Goal: Information Seeking & Learning: Learn about a topic

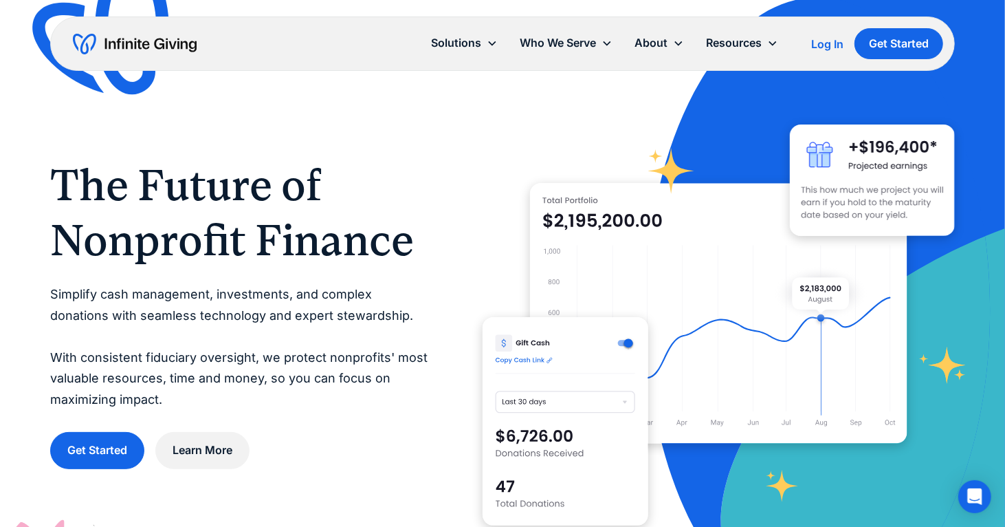
click at [400, 155] on div "The Future of Nonprofit Finance Simplify cash management, investments, and comp…" at bounding box center [502, 313] width 905 height 472
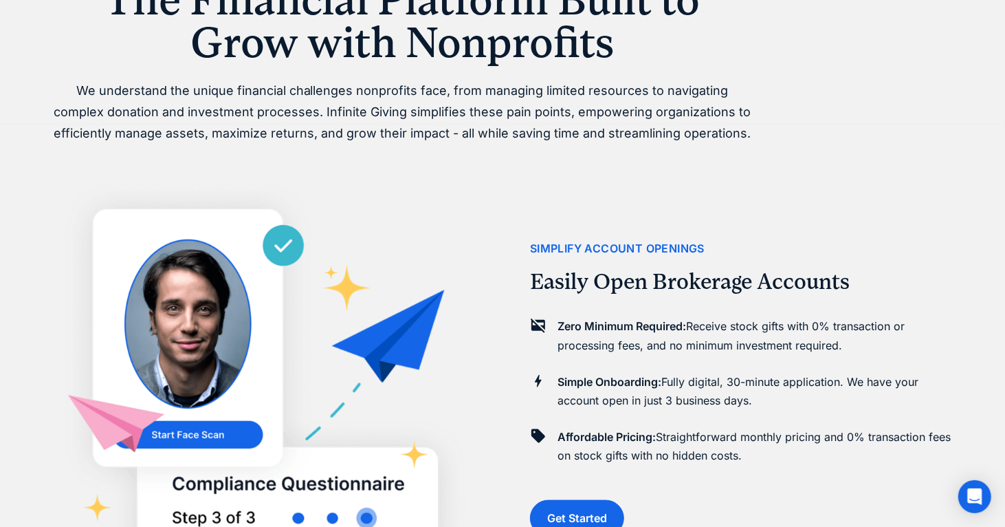
scroll to position [894, 0]
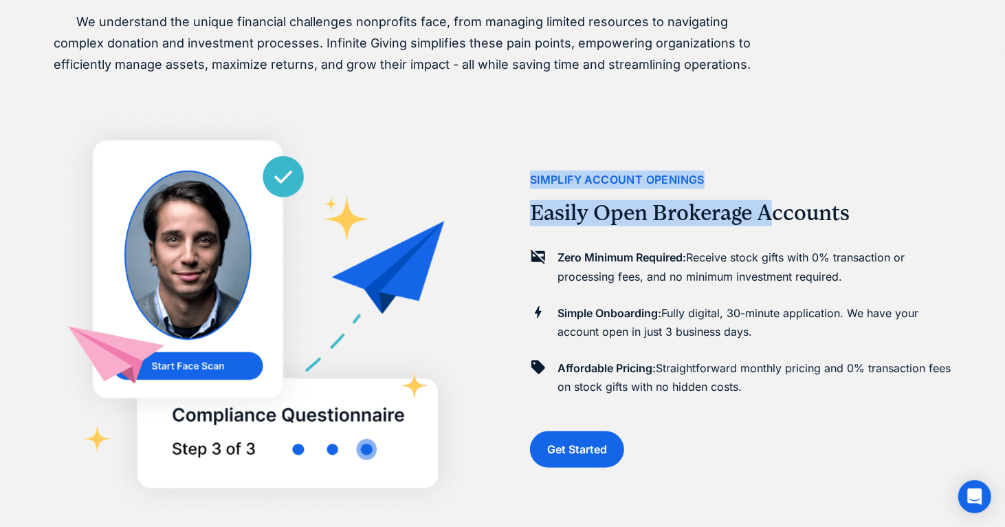
drag, startPoint x: 778, startPoint y: 180, endPoint x: 510, endPoint y: 181, distance: 268.2
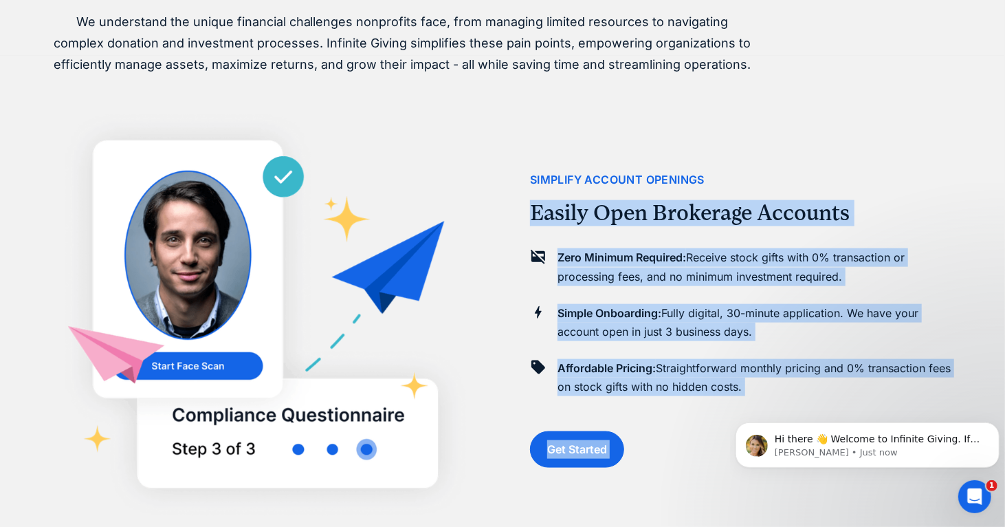
scroll to position [0, 0]
drag, startPoint x: 1253, startPoint y: 602, endPoint x: 1472, endPoint y: 789, distance: 287.8
click at [750, 383] on p "Affordable Pricing: Straightforward monthly pricing and 0% transaction fees on …" at bounding box center [756, 377] width 397 height 37
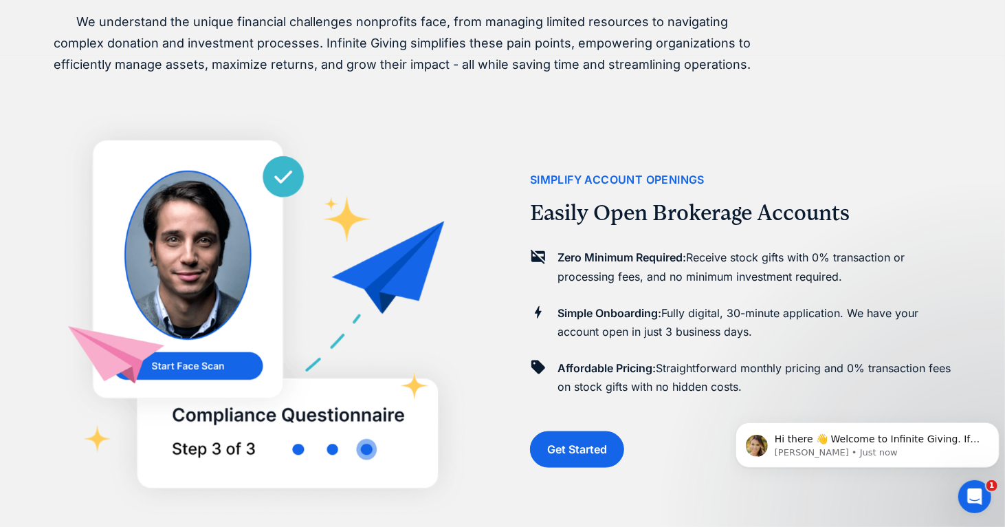
scroll to position [1032, 0]
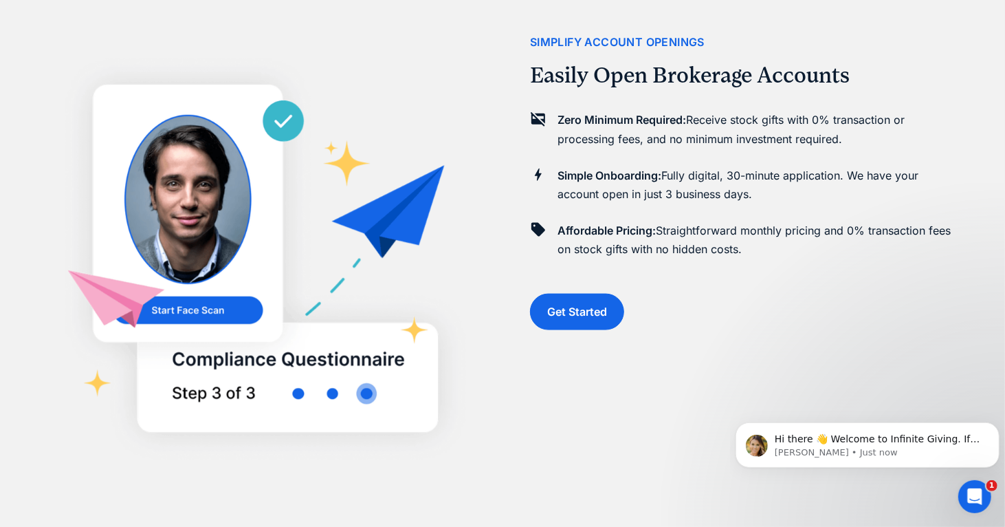
click at [825, 331] on div "simplify account openings Easily Open Brokerage Accounts Zero Minimum Required:…" at bounding box center [742, 181] width 425 height 527
click at [806, 297] on div "simplify account openings Easily Open Brokerage Accounts Zero Minimum Required:…" at bounding box center [742, 181] width 425 height 527
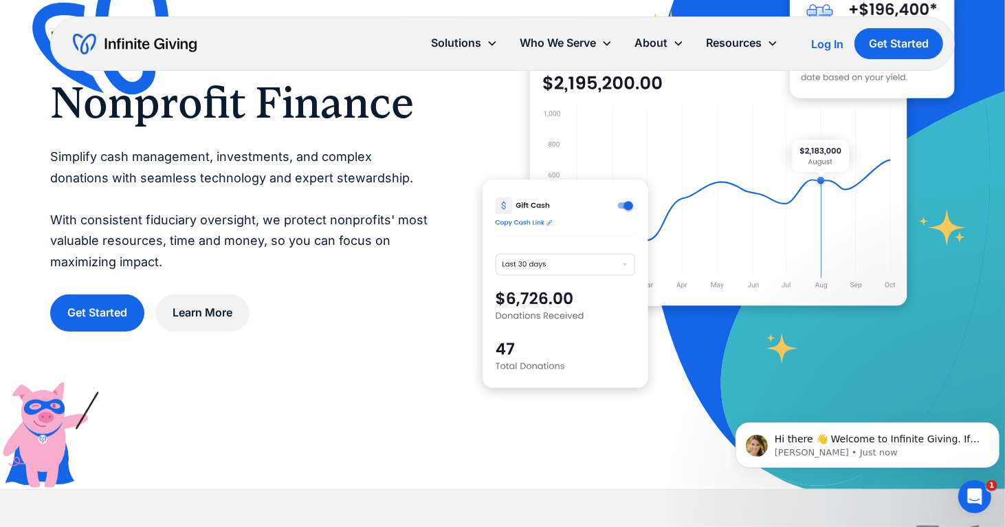
scroll to position [0, 0]
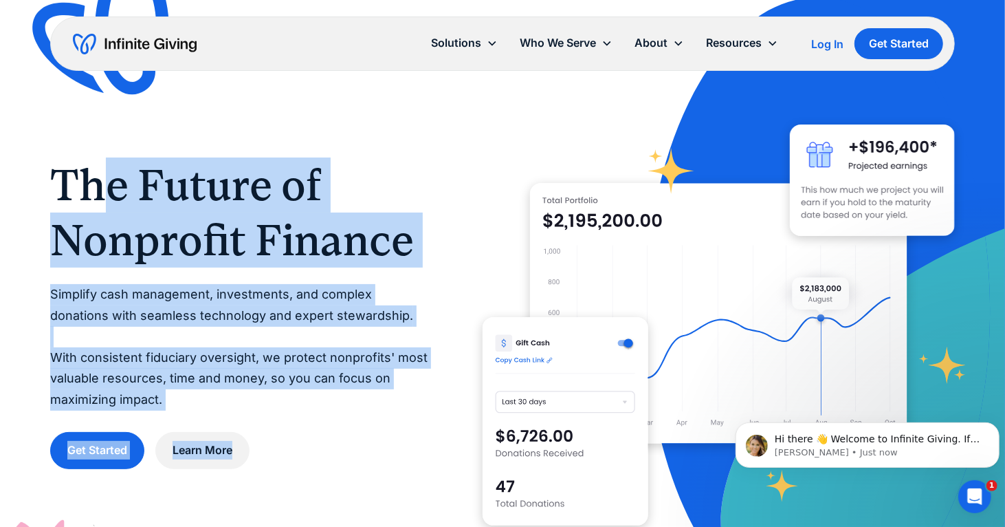
drag, startPoint x: 98, startPoint y: 189, endPoint x: 376, endPoint y: 457, distance: 386.2
click at [376, 457] on div "The Future of Nonprofit Finance Simplify cash management, investments, and comp…" at bounding box center [239, 313] width 378 height 312
click at [376, 457] on div "Get Started Learn More" at bounding box center [239, 450] width 378 height 36
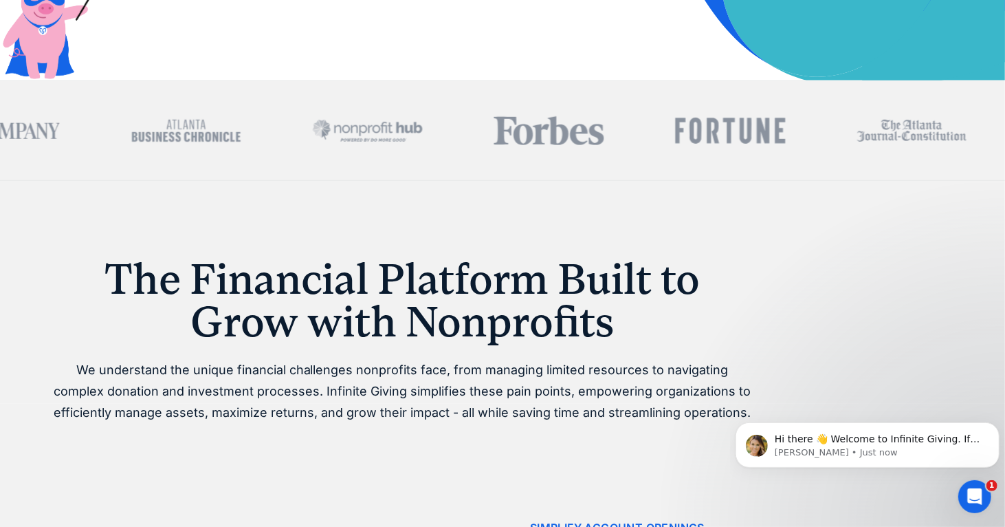
scroll to position [550, 0]
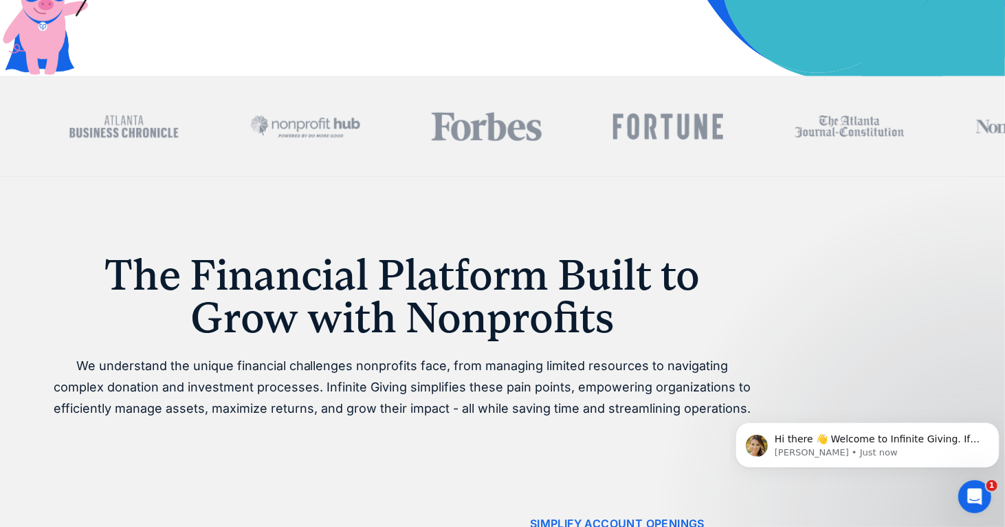
click at [529, 132] on img at bounding box center [487, 126] width 110 height 33
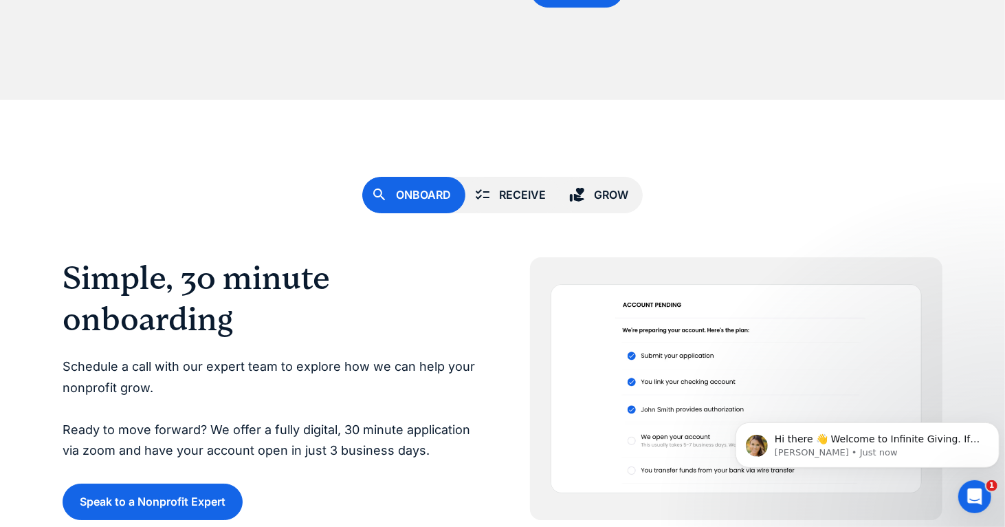
scroll to position [3163, 0]
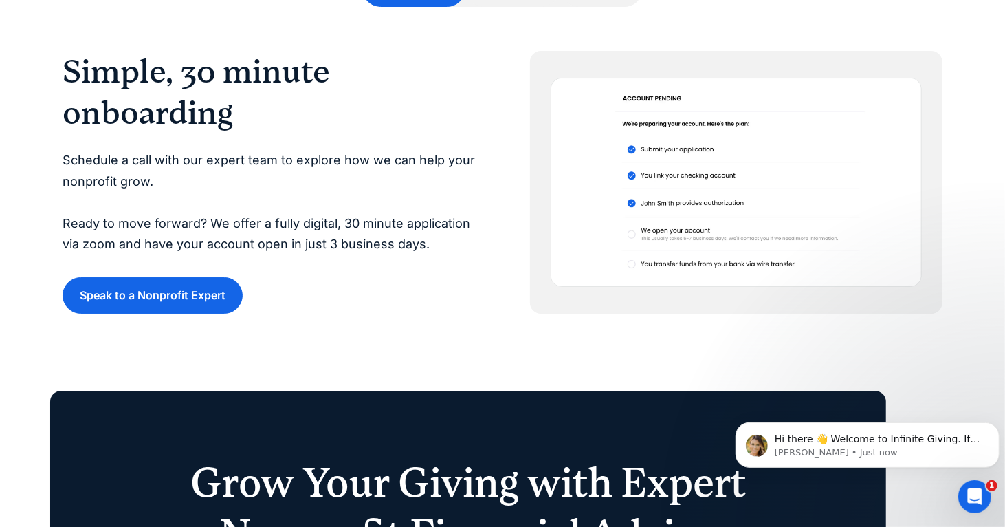
drag, startPoint x: 337, startPoint y: 286, endPoint x: 408, endPoint y: 313, distance: 76.4
click at [408, 313] on div "Solutions Donation Page Investing Cash Reserves Advisory Services Stock Donatio…" at bounding box center [502, 25] width 1005 height 6377
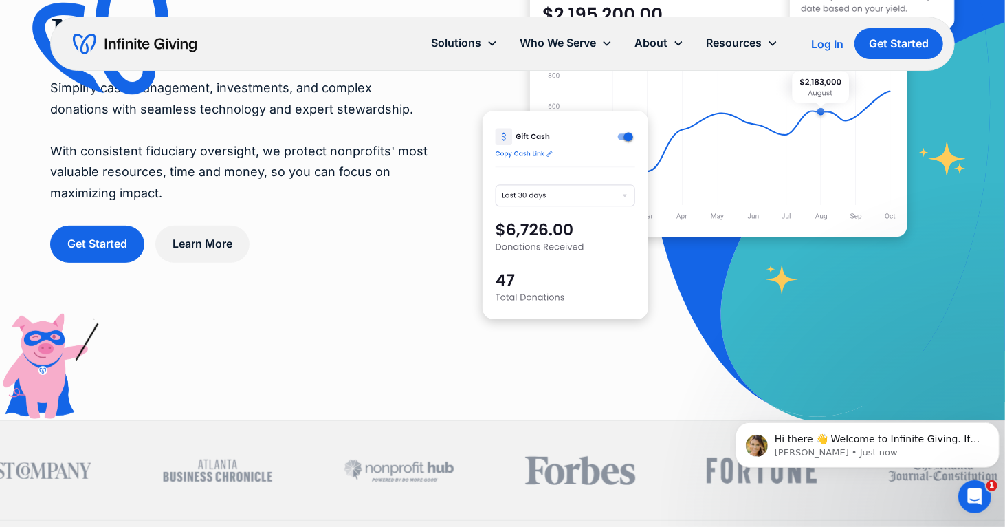
scroll to position [0, 0]
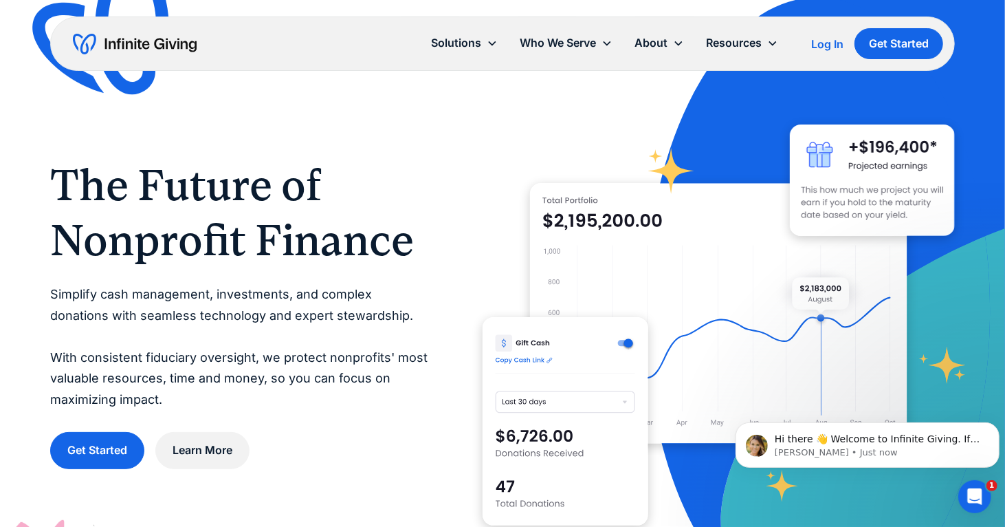
click at [400, 140] on div "The Future of Nonprofit Finance Simplify cash management, investments, and comp…" at bounding box center [502, 313] width 905 height 472
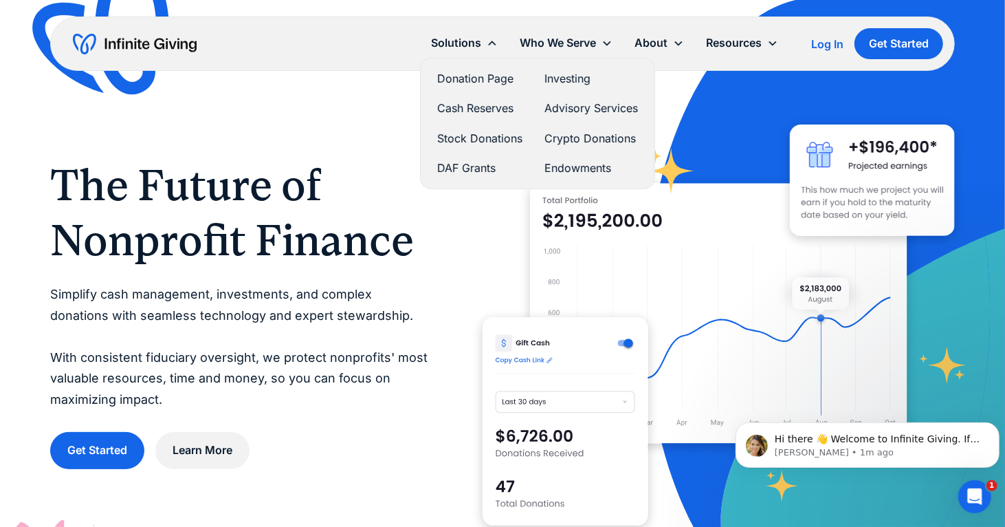
click at [501, 107] on link "Cash Reserves" at bounding box center [479, 108] width 85 height 19
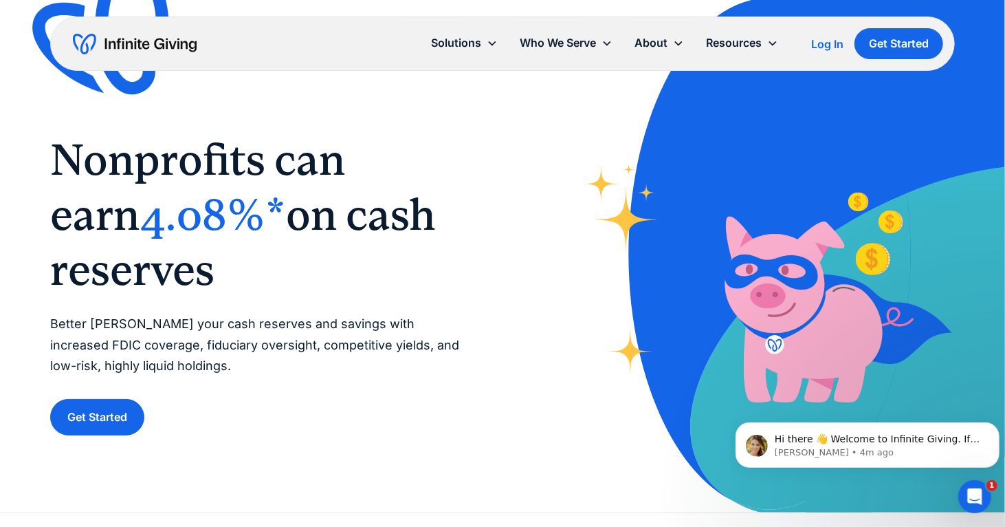
click at [396, 107] on div "‍ Nonprofits can earn 4.08%* on cash reserves ‍ Better steward your cash reserv…" at bounding box center [502, 256] width 905 height 512
drag, startPoint x: 334, startPoint y: 280, endPoint x: 251, endPoint y: 258, distance: 85.4
click at [251, 258] on h1 "‍ Nonprofits can earn 4.08%* on cash reserves ‍" at bounding box center [262, 214] width 425 height 165
drag, startPoint x: 240, startPoint y: 259, endPoint x: 58, endPoint y: 158, distance: 208.4
click at [58, 158] on h1 "‍ Nonprofits can earn 4.08%* on cash reserves ‍" at bounding box center [262, 214] width 425 height 165
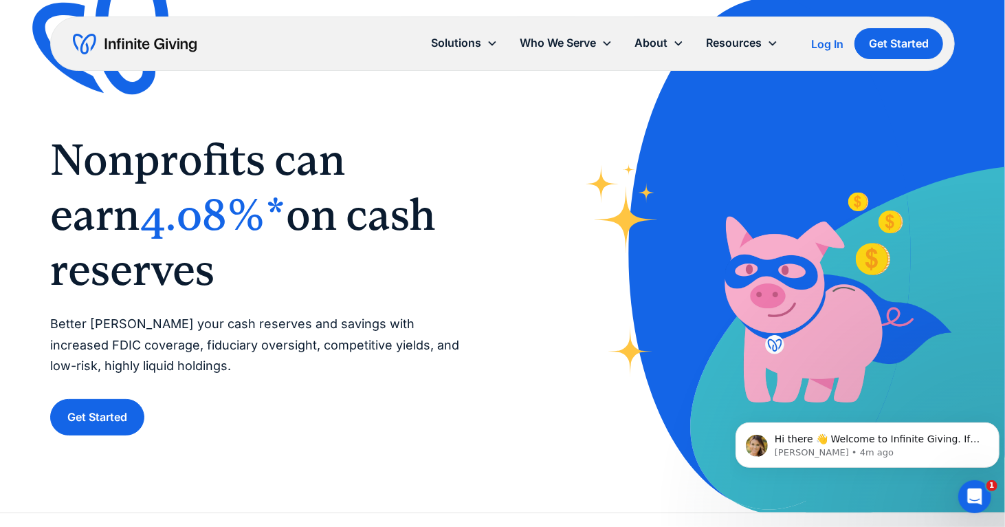
click at [61, 158] on span "Nonprofits can earn" at bounding box center [197, 187] width 295 height 106
drag, startPoint x: 53, startPoint y: 151, endPoint x: 223, endPoint y: 266, distance: 205.4
click at [223, 266] on h1 "‍ Nonprofits can earn 4.08%* on cash reserves ‍" at bounding box center [262, 214] width 425 height 165
click at [237, 261] on h1 "‍ Nonprofits can earn 4.08%* on cash reserves ‍" at bounding box center [262, 214] width 425 height 165
drag, startPoint x: 217, startPoint y: 261, endPoint x: 56, endPoint y: 152, distance: 194.6
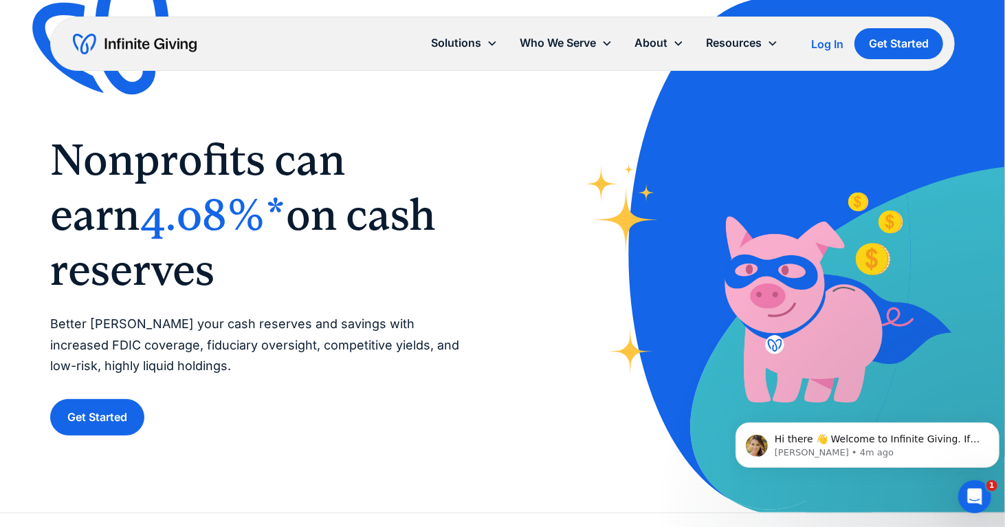
click at [56, 152] on h1 "‍ Nonprofits can earn 4.08%* on cash reserves ‍" at bounding box center [262, 214] width 425 height 165
click at [55, 152] on span "Nonprofits can earn" at bounding box center [197, 187] width 295 height 106
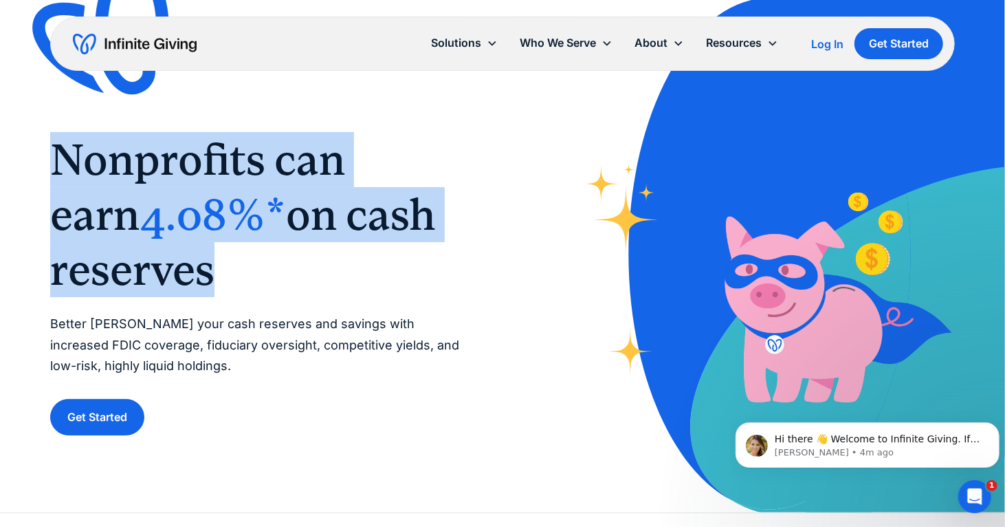
drag, startPoint x: 55, startPoint y: 152, endPoint x: 225, endPoint y: 259, distance: 200.5
click at [225, 259] on h1 "‍ Nonprofits can earn 4.08%* on cash reserves ‍" at bounding box center [262, 214] width 425 height 165
click at [470, 217] on h1 "‍ Nonprofits can earn 4.08%* on cash reserves ‍" at bounding box center [262, 214] width 425 height 165
click at [400, 212] on h1 "‍ Nonprofits can earn 4.08%* on cash reserves ‍" at bounding box center [262, 214] width 425 height 165
click at [254, 179] on span "Nonprofits can earn" at bounding box center [197, 187] width 295 height 106
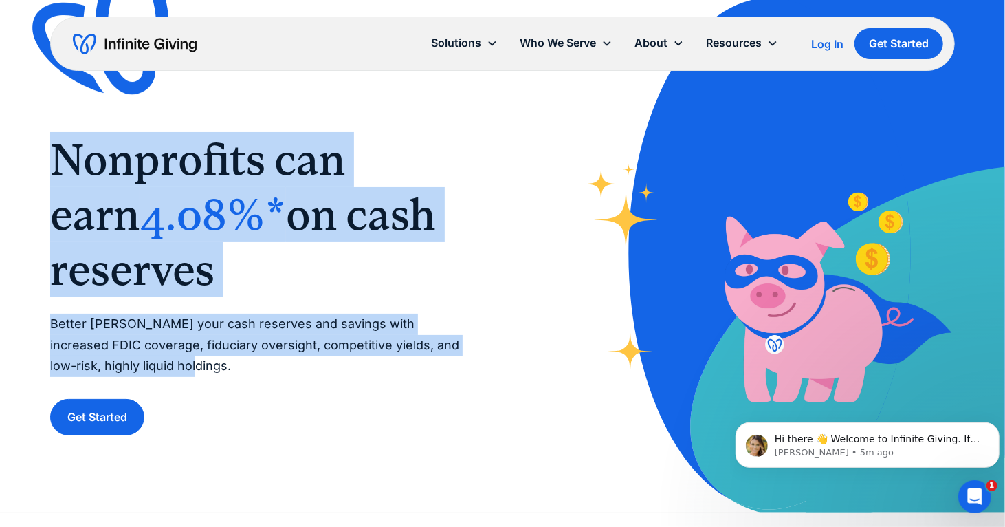
drag, startPoint x: 66, startPoint y: 153, endPoint x: 270, endPoint y: 371, distance: 299.2
click at [270, 371] on div "‍ Nonprofits can earn 4.08%* on cash reserves ‍ Better steward your cash reserv…" at bounding box center [262, 283] width 425 height 303
click at [270, 368] on p "Better steward your cash reserves and savings with increased FDIC coverage, fid…" at bounding box center [262, 345] width 425 height 63
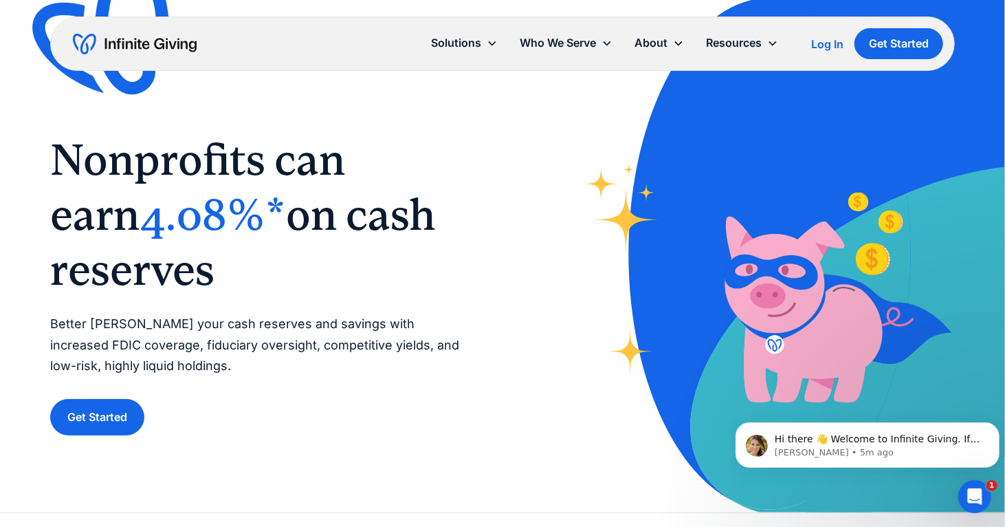
click at [516, 281] on div "‍ Nonprofits can earn 4.08%* on cash reserves ‍ Better steward your cash reserv…" at bounding box center [502, 283] width 905 height 303
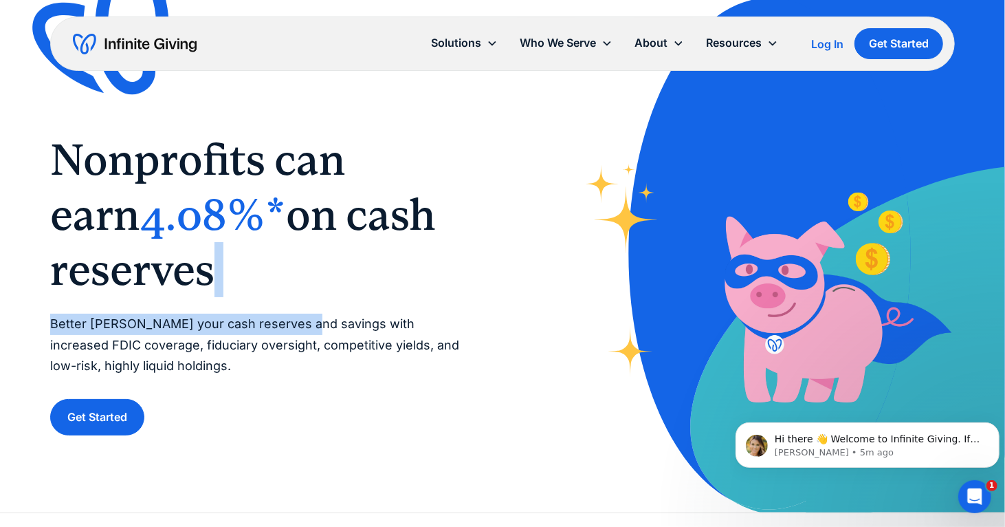
drag, startPoint x: 233, startPoint y: 264, endPoint x: 298, endPoint y: 308, distance: 78.2
click at [298, 308] on div "‍ Nonprofits can earn 4.08%* on cash reserves ‍ Better steward your cash reserv…" at bounding box center [262, 283] width 425 height 303
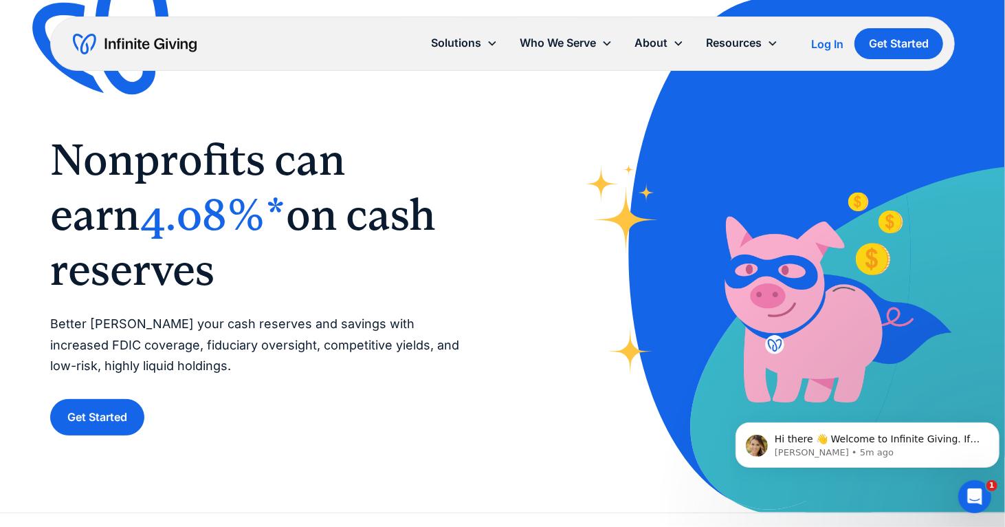
drag, startPoint x: 285, startPoint y: 362, endPoint x: 246, endPoint y: 378, distance: 42.3
click at [283, 360] on p "Better steward your cash reserves and savings with increased FDIC coverage, fid…" at bounding box center [262, 345] width 425 height 63
drag, startPoint x: 153, startPoint y: 369, endPoint x: 217, endPoint y: 358, distance: 64.1
click at [217, 358] on p "Better steward your cash reserves and savings with increased FDIC coverage, fid…" at bounding box center [262, 345] width 425 height 63
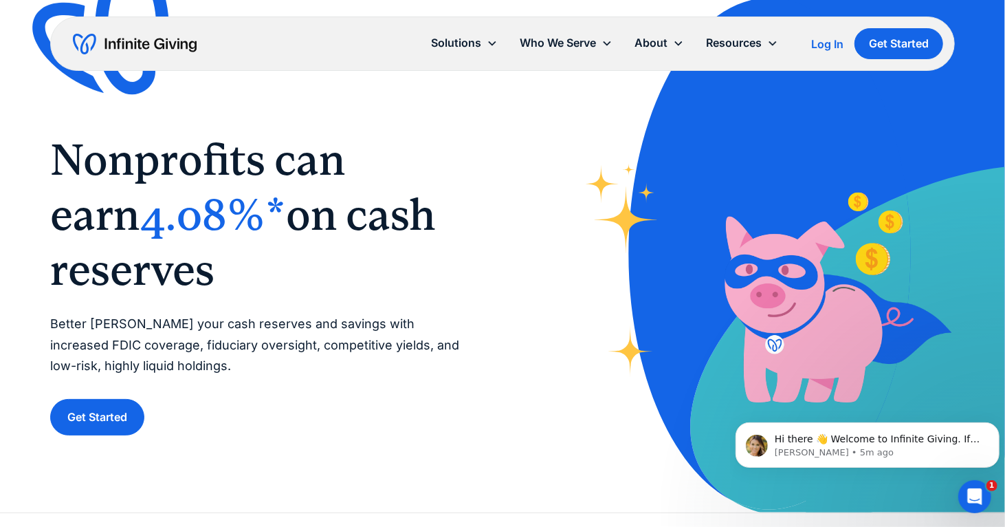
drag, startPoint x: 61, startPoint y: 156, endPoint x: 221, endPoint y: 270, distance: 195.8
click at [221, 270] on h1 "‍ Nonprofits can earn 4.08%* on cash reserves ‍" at bounding box center [262, 214] width 425 height 165
drag, startPoint x: 66, startPoint y: 151, endPoint x: 257, endPoint y: 260, distance: 220.2
click at [257, 260] on h1 "‍ Nonprofits can earn 4.08%* on cash reserves ‍" at bounding box center [262, 214] width 425 height 165
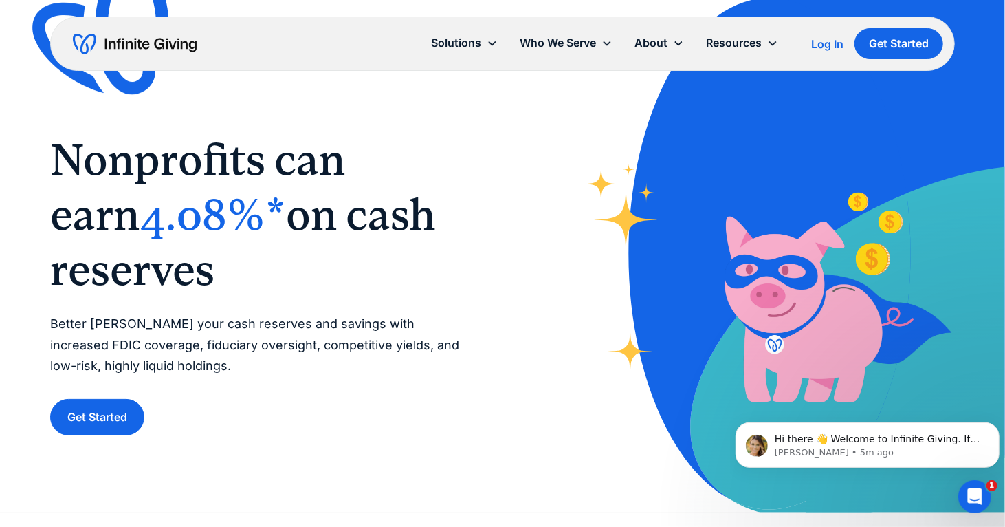
click at [257, 259] on h1 "‍ Nonprofits can earn 4.08%* on cash reserves ‍" at bounding box center [262, 214] width 425 height 165
click at [317, 118] on div "‍ Nonprofits can earn 4.08%* on cash reserves ‍ Better steward your cash reserv…" at bounding box center [502, 256] width 905 height 512
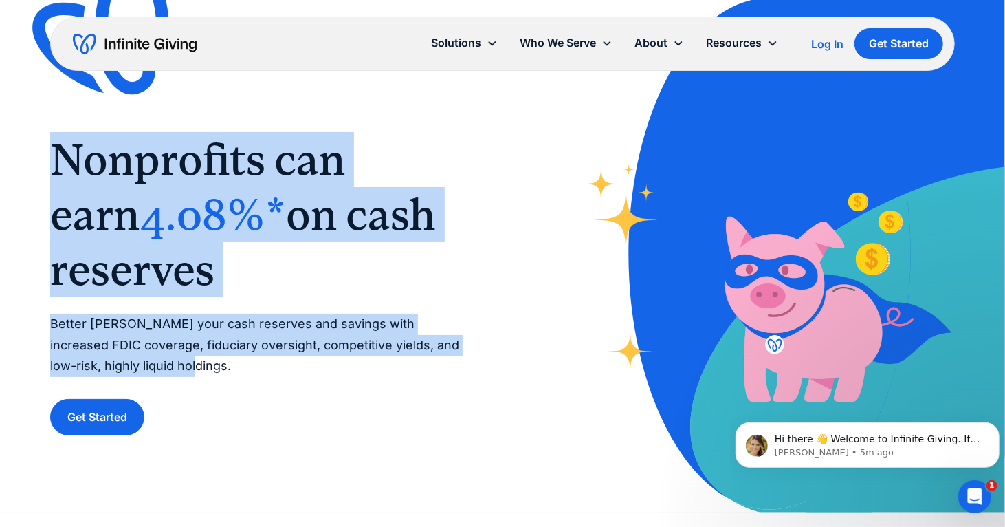
drag, startPoint x: 59, startPoint y: 149, endPoint x: 347, endPoint y: 367, distance: 360.9
click at [347, 367] on div "‍ Nonprofits can earn 4.08%* on cash reserves ‍ Better steward your cash reserv…" at bounding box center [262, 283] width 425 height 303
click at [347, 367] on p "Better steward your cash reserves and savings with increased FDIC coverage, fid…" at bounding box center [262, 345] width 425 height 63
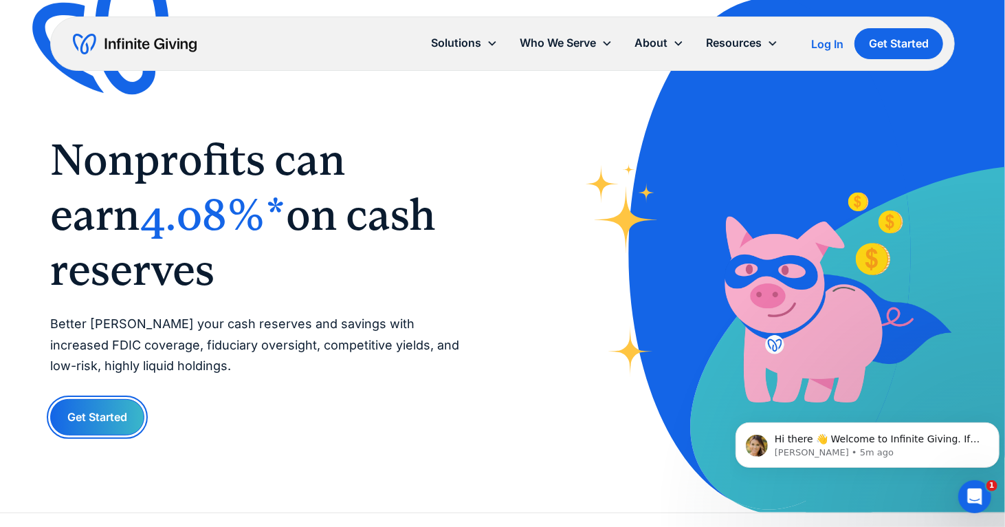
click at [107, 415] on link "Get Started" at bounding box center [97, 417] width 94 height 36
drag, startPoint x: 273, startPoint y: 433, endPoint x: 261, endPoint y: 403, distance: 32.7
click at [261, 403] on div "Get Started" at bounding box center [262, 417] width 425 height 36
click at [259, 403] on div "Get Started" at bounding box center [262, 417] width 425 height 36
drag, startPoint x: 207, startPoint y: 401, endPoint x: 205, endPoint y: 368, distance: 33.1
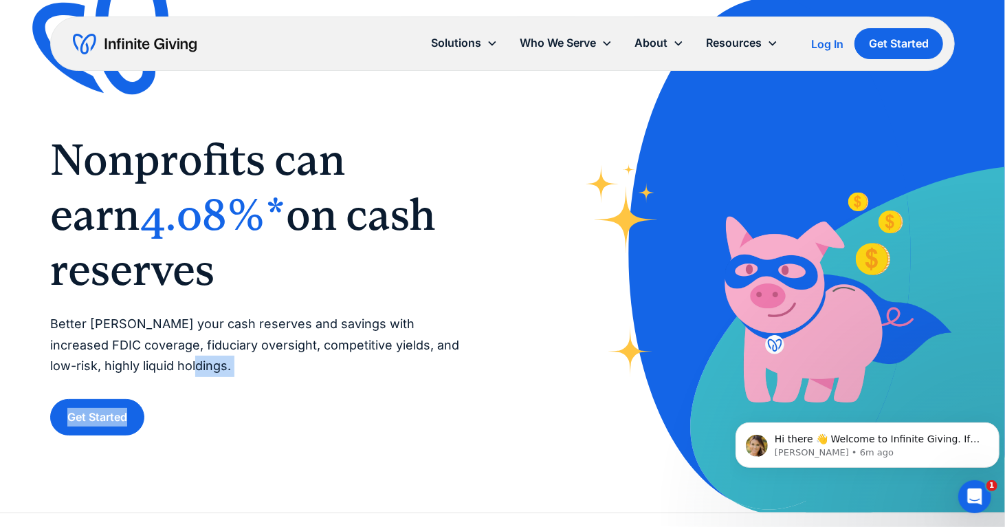
click at [205, 368] on div "‍ Nonprofits can earn 4.08%* on cash reserves ‍ Better steward your cash reserv…" at bounding box center [262, 283] width 425 height 303
click at [205, 368] on p "Better steward your cash reserves and savings with increased FDIC coverage, fid…" at bounding box center [262, 345] width 425 height 63
drag, startPoint x: 198, startPoint y: 363, endPoint x: 218, endPoint y: 366, distance: 20.1
click at [218, 366] on p "Better steward your cash reserves and savings with increased FDIC coverage, fid…" at bounding box center [262, 345] width 425 height 63
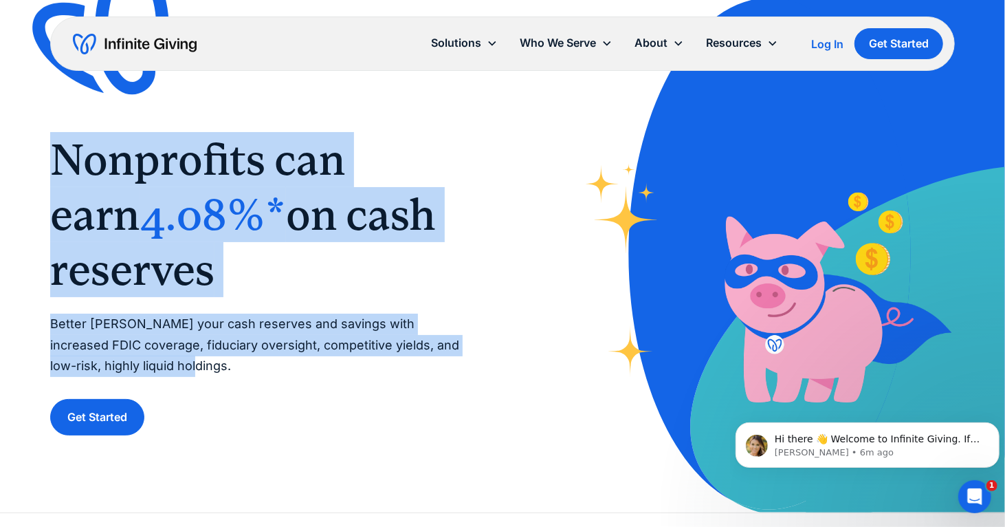
drag, startPoint x: 182, startPoint y: 363, endPoint x: 56, endPoint y: 153, distance: 245.0
click at [56, 153] on div "‍ Nonprofits can earn 4.08%* on cash reserves ‍ Better steward your cash reserv…" at bounding box center [262, 283] width 425 height 303
click at [345, 152] on span "Nonprofits can earn" at bounding box center [197, 187] width 295 height 106
click at [345, 169] on span "Nonprofits can earn" at bounding box center [197, 187] width 295 height 106
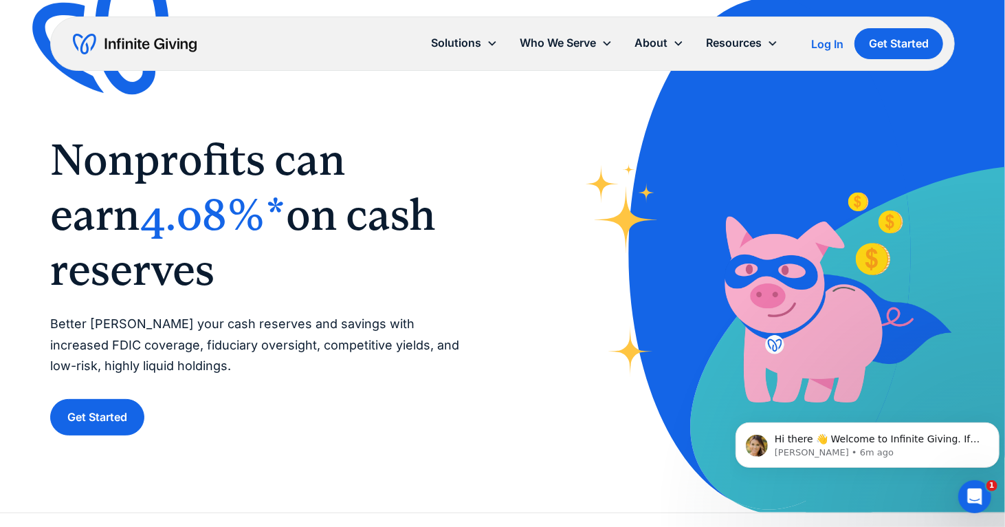
click at [371, 94] on div "‍ Nonprofits can earn 4.08%* on cash reserves ‍ Better steward your cash reserv…" at bounding box center [502, 256] width 905 height 512
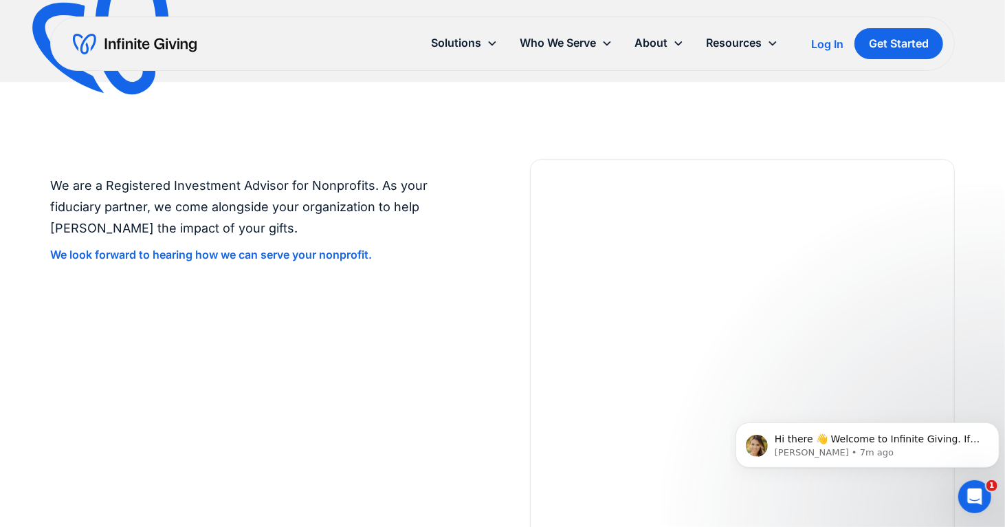
scroll to position [2407, 0]
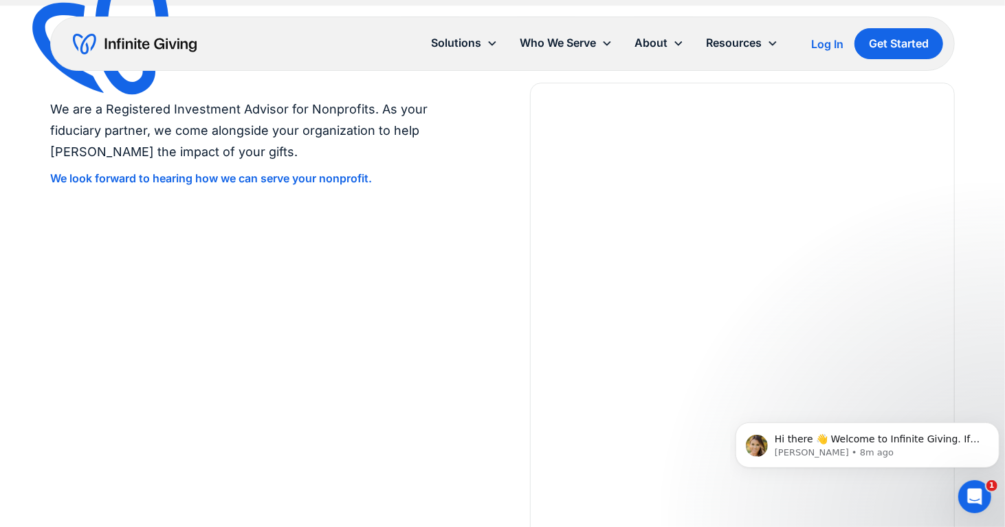
click at [503, 117] on div "We are a Registered Investment Advisor for Nonprofits. As your fiduciary partne…" at bounding box center [502, 339] width 905 height 512
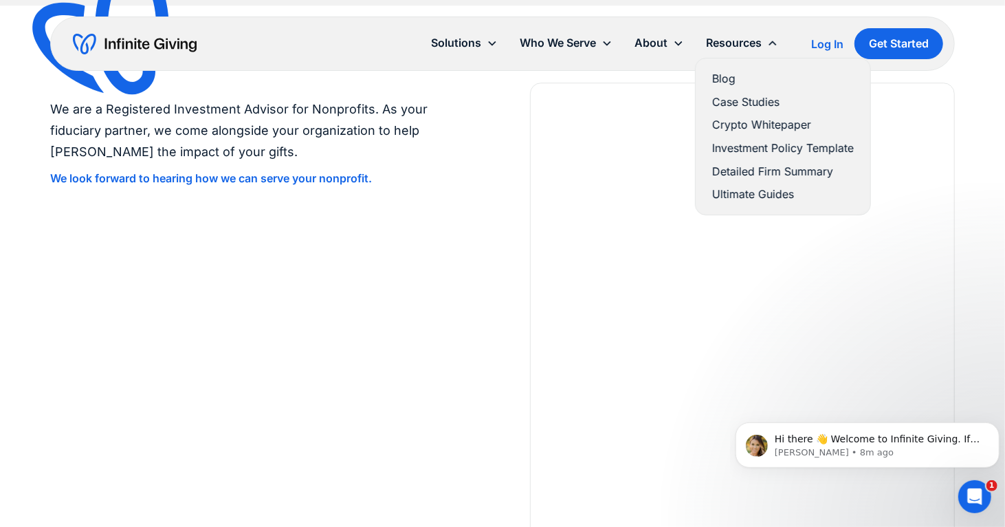
click at [752, 146] on link "Investment Policy Template" at bounding box center [783, 148] width 142 height 19
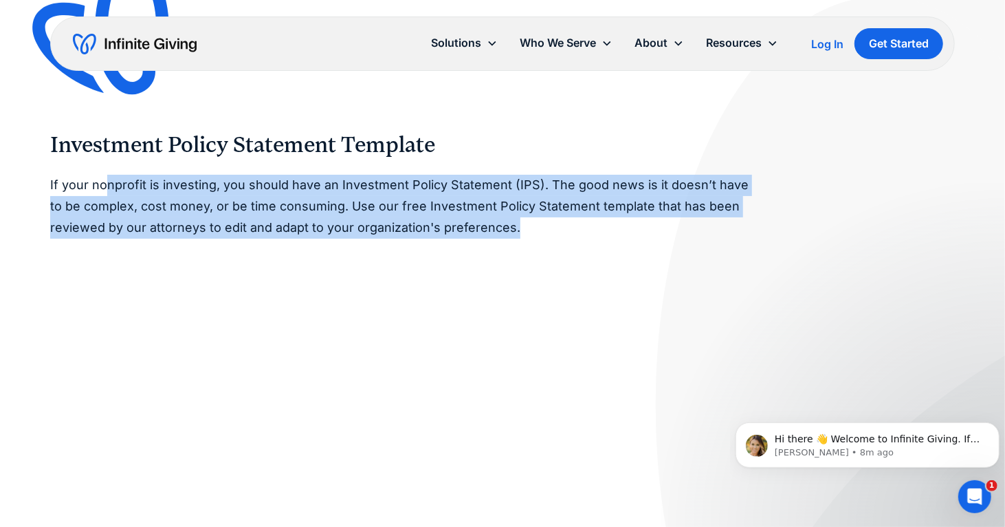
drag, startPoint x: 108, startPoint y: 187, endPoint x: 658, endPoint y: 231, distance: 551.9
click at [658, 231] on p "If your nonprofit is investing, you should have an Investment Policy Statement …" at bounding box center [402, 206] width 704 height 63
click at [648, 235] on p "If your nonprofit is investing, you should have an Investment Policy Statement …" at bounding box center [402, 206] width 704 height 63
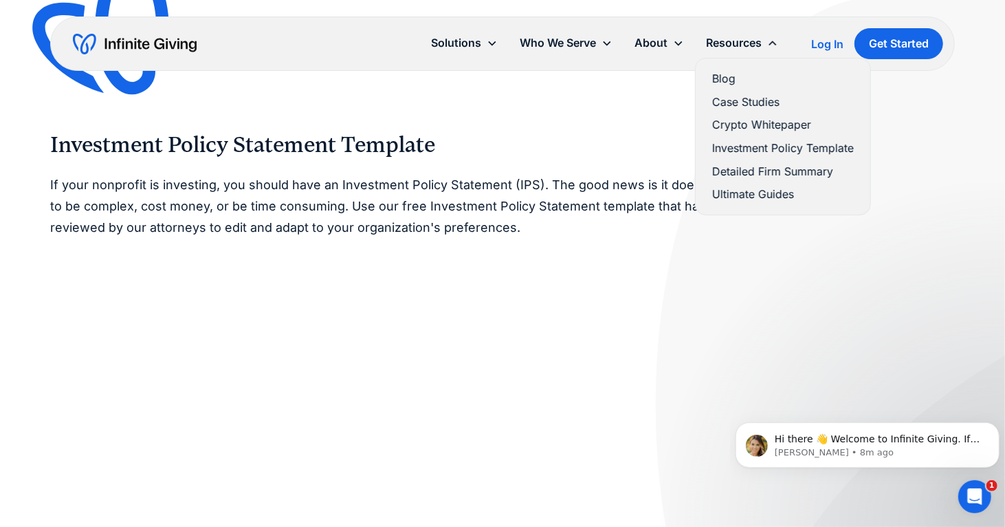
click at [730, 101] on link "Case Studies" at bounding box center [783, 102] width 142 height 19
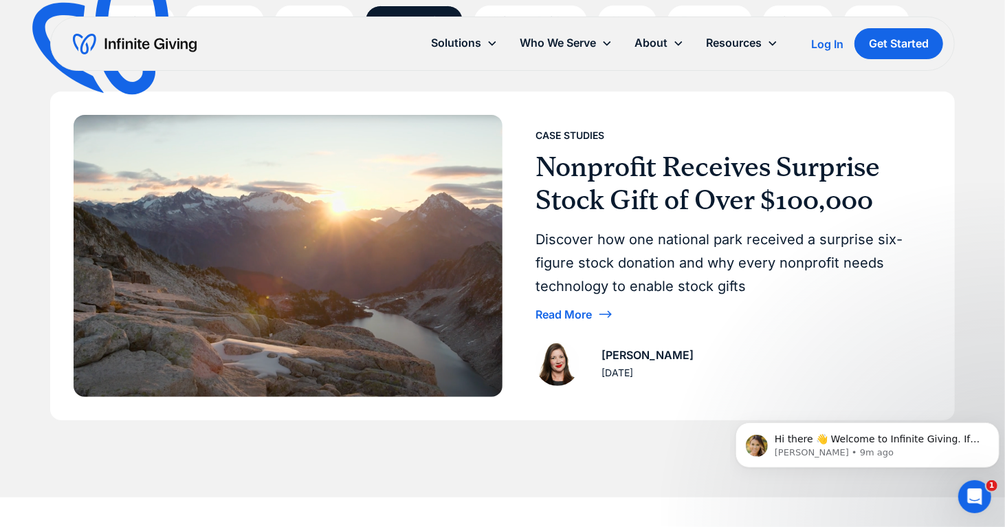
scroll to position [275, 0]
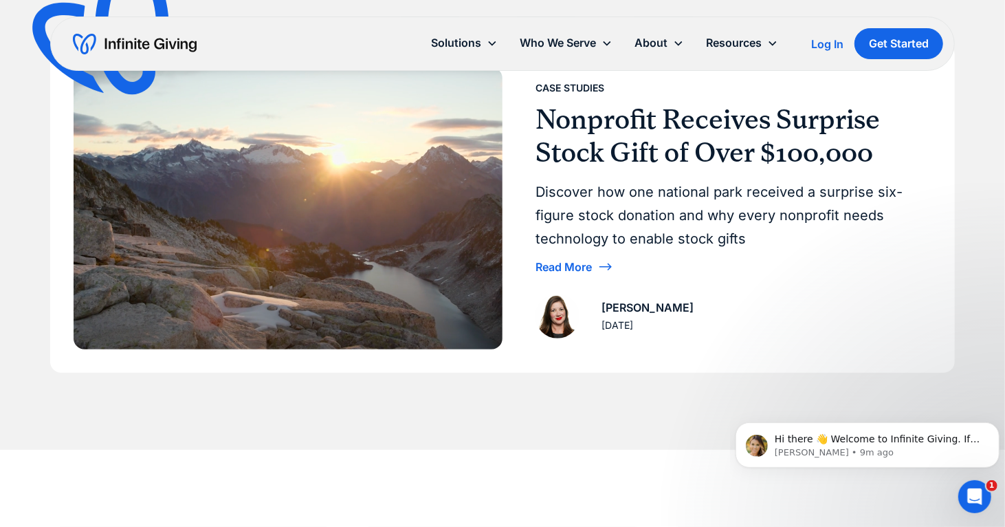
click at [554, 414] on div "Blog Case Studies Articles Webinars Podcasts About Us Case Studies Ultimate Gui…" at bounding box center [502, 87] width 905 height 725
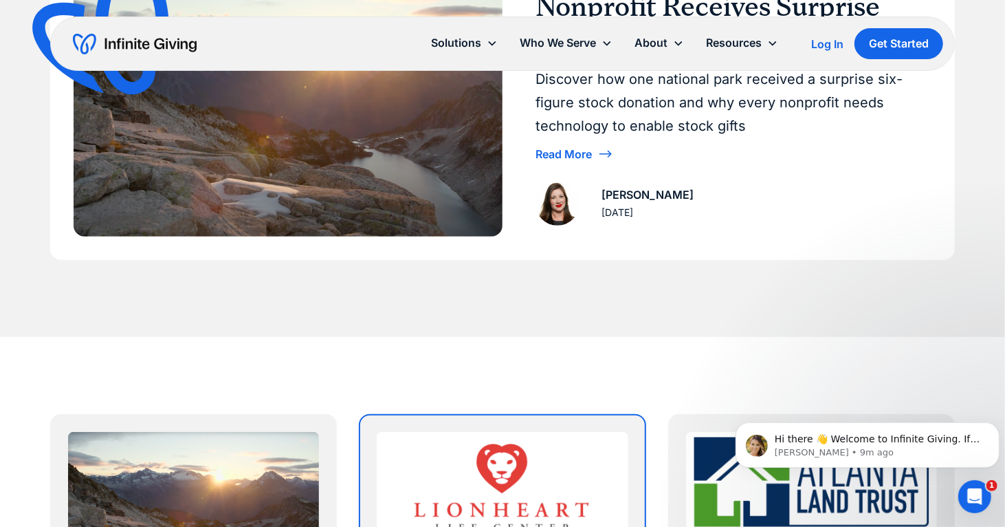
scroll to position [421, 0]
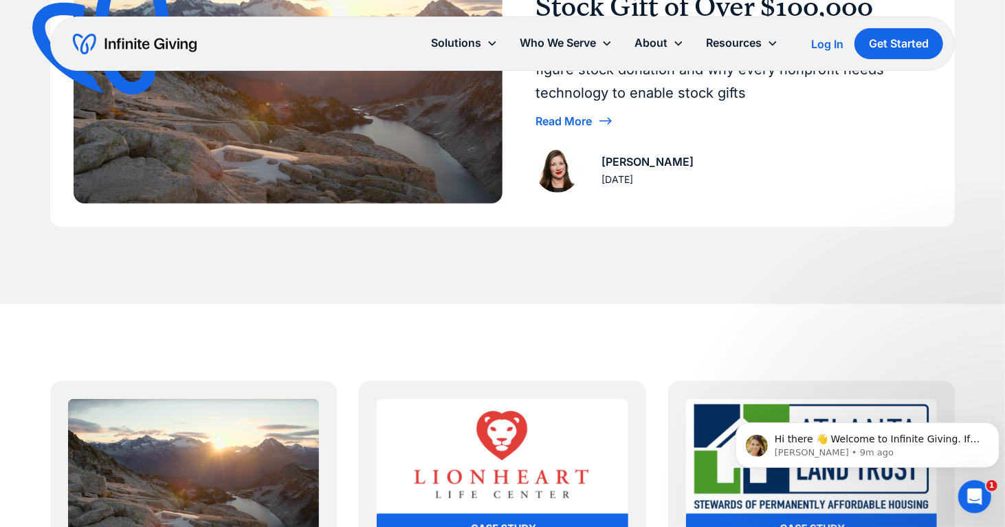
drag, startPoint x: 677, startPoint y: 397, endPoint x: 593, endPoint y: 299, distance: 129.7
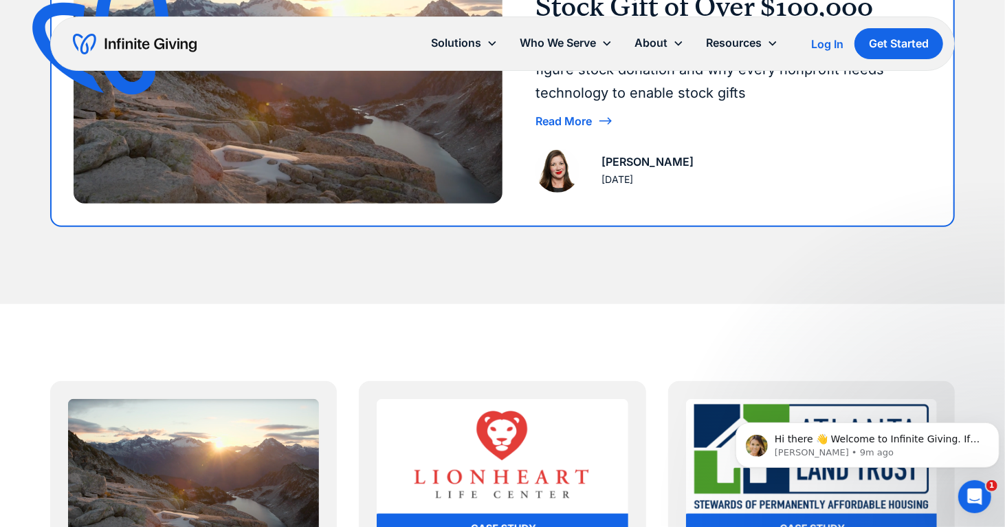
click at [756, 156] on div "[PERSON_NAME] [DATE]" at bounding box center [728, 171] width 385 height 44
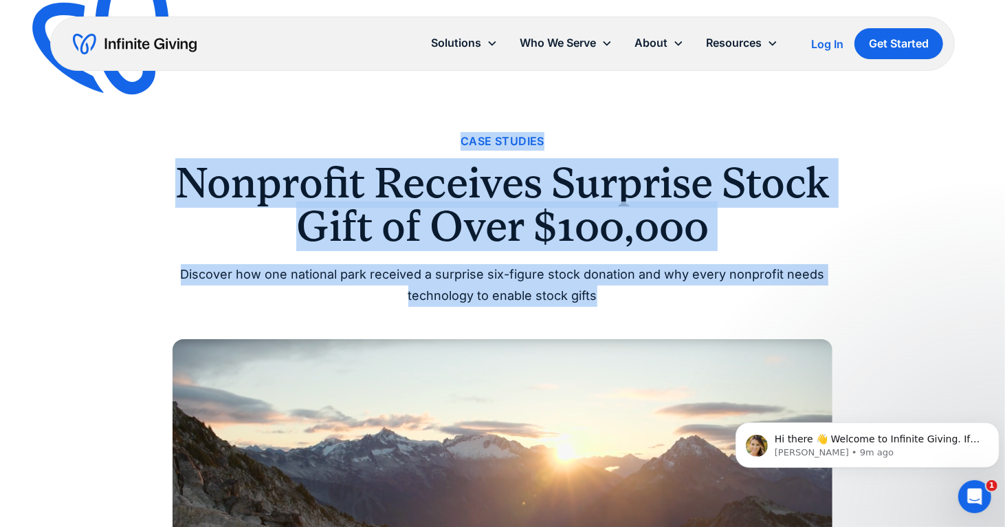
drag, startPoint x: 244, startPoint y: 129, endPoint x: 637, endPoint y: 294, distance: 426.8
click at [637, 294] on div "Discover how one national park received a surprise six-figure stock donation an…" at bounding box center [503, 285] width 660 height 42
drag, startPoint x: 615, startPoint y: 296, endPoint x: 427, endPoint y: 118, distance: 258.8
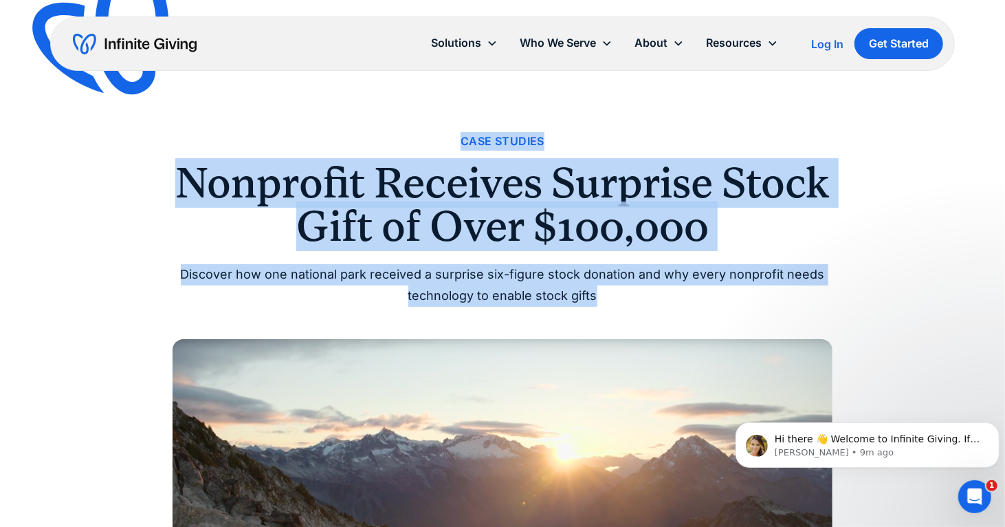
drag, startPoint x: 420, startPoint y: 116, endPoint x: 629, endPoint y: 290, distance: 272.0
click at [629, 291] on div "Discover how one national park received a surprise six-figure stock donation an…" at bounding box center [503, 285] width 660 height 42
click at [613, 294] on div "Discover how one national park received a surprise six-figure stock donation an…" at bounding box center [503, 285] width 660 height 42
click at [441, 155] on div "Case Studies Nonprofit Receives Surprise Stock Gift of Over $100,000 Discover h…" at bounding box center [503, 219] width 660 height 174
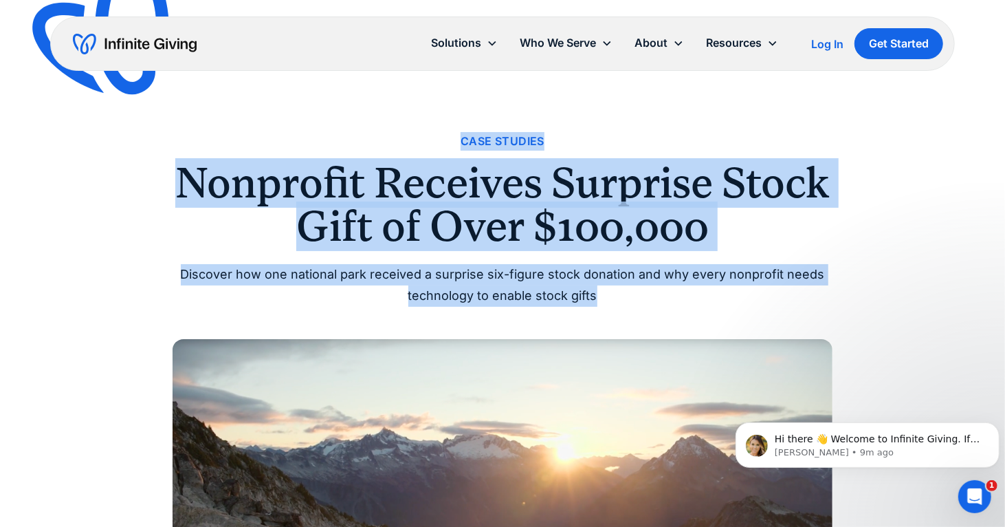
drag, startPoint x: 435, startPoint y: 127, endPoint x: 619, endPoint y: 292, distance: 247.9
click at [619, 290] on div "Discover how one national park received a surprise six-figure stock donation an…" at bounding box center [503, 285] width 660 height 42
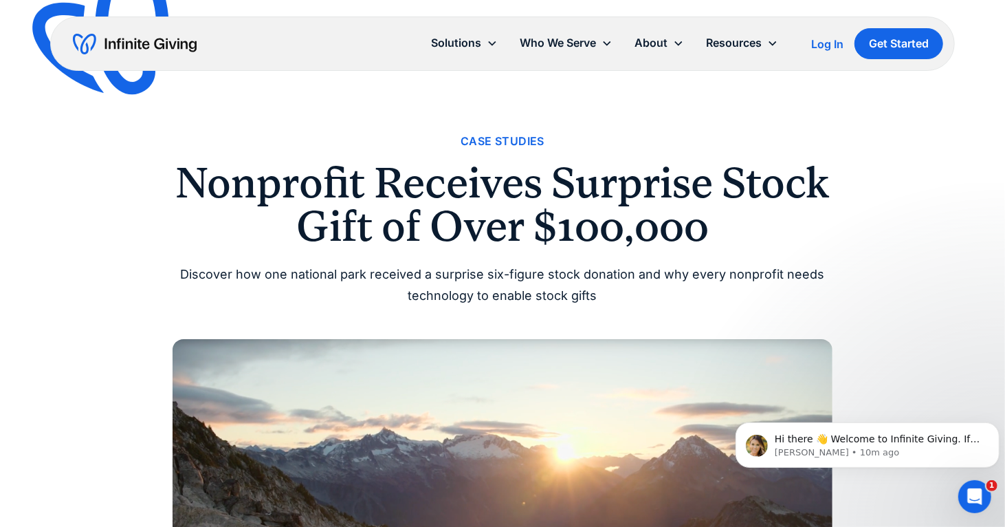
drag, startPoint x: 616, startPoint y: 296, endPoint x: 651, endPoint y: 292, distance: 34.6
click at [651, 292] on div "Discover how one national park received a surprise six-figure stock donation an…" at bounding box center [503, 285] width 660 height 42
click at [131, 43] on img "home" at bounding box center [135, 44] width 124 height 22
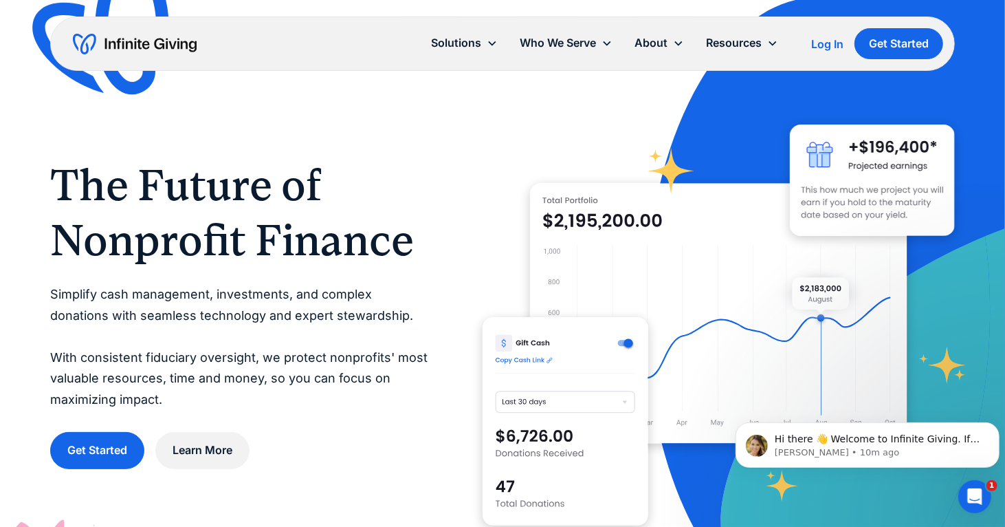
click at [497, 107] on div at bounding box center [719, 313] width 472 height 472
drag, startPoint x: 402, startPoint y: 252, endPoint x: 449, endPoint y: 223, distance: 55.0
click at [449, 223] on div "The Future of Nonprofit Finance Simplify cash management, investments, and comp…" at bounding box center [502, 313] width 905 height 472
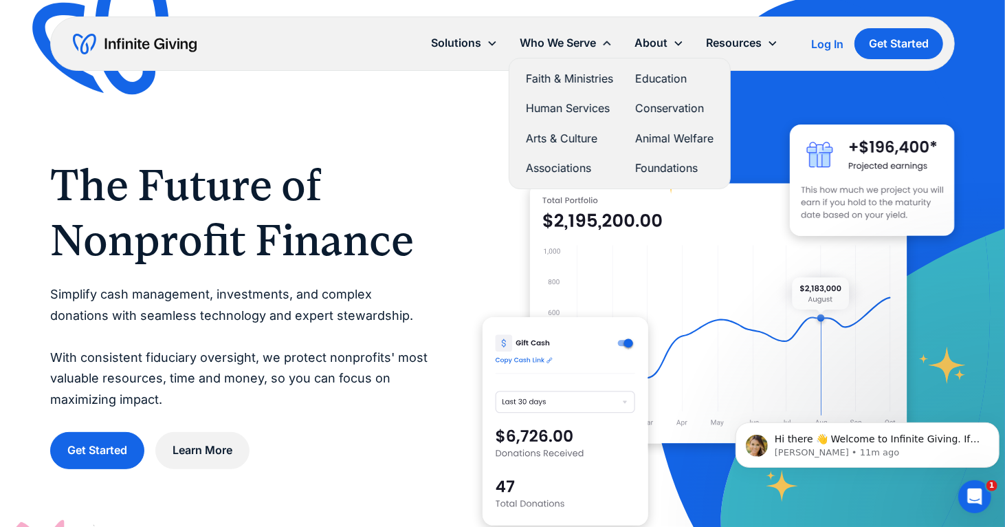
click at [584, 108] on link "Human Services" at bounding box center [569, 108] width 87 height 19
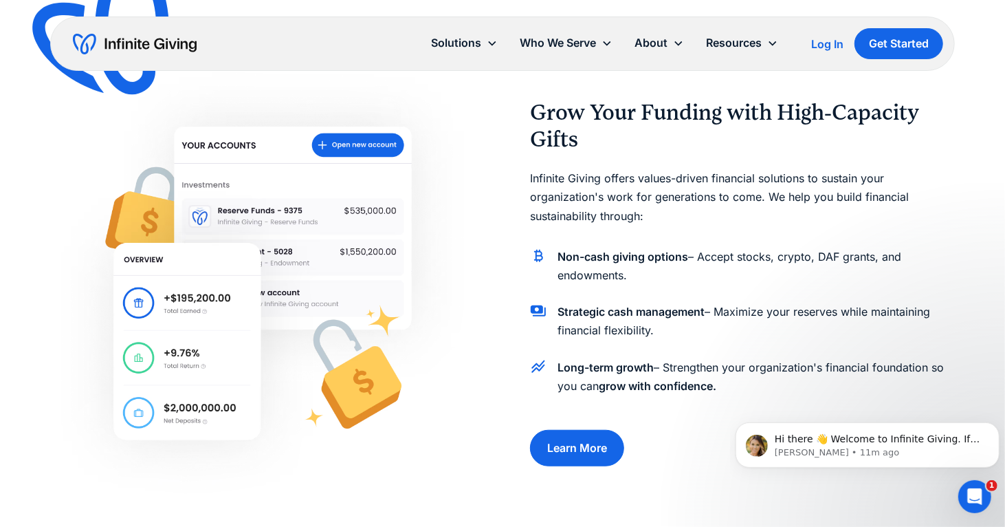
scroll to position [550, 0]
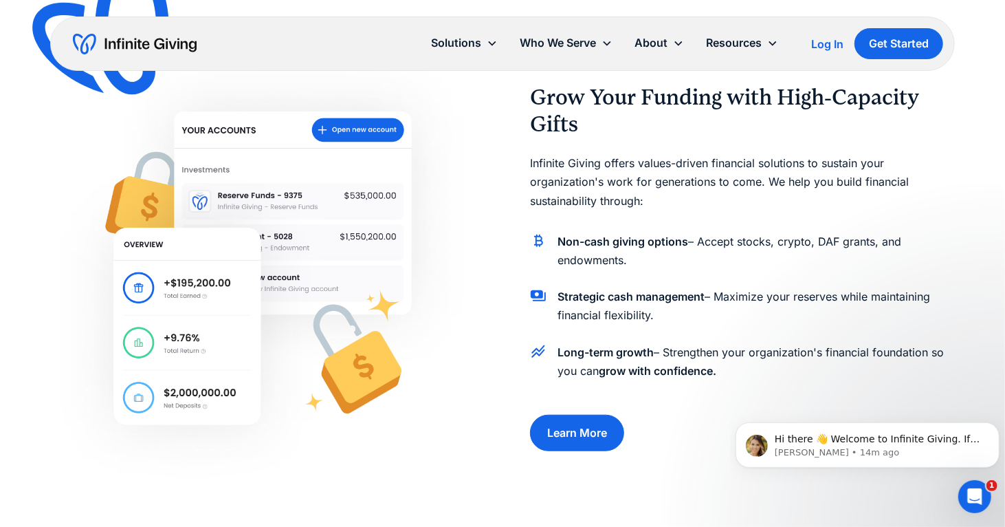
click at [446, 175] on img at bounding box center [262, 268] width 425 height 440
